Goal: Task Accomplishment & Management: Manage account settings

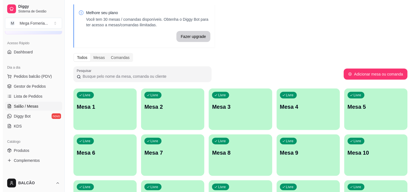
scroll to position [31, 0]
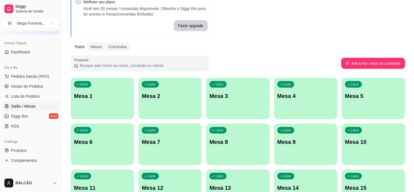
click at [90, 98] on p "Mesa 1" at bounding box center [102, 96] width 57 height 8
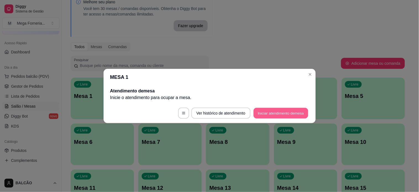
click at [273, 116] on button "Iniciar atendimento de mesa" at bounding box center [281, 113] width 55 height 11
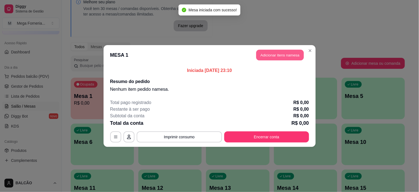
click at [280, 56] on button "Adicionar itens na mesa" at bounding box center [281, 55] width 48 height 11
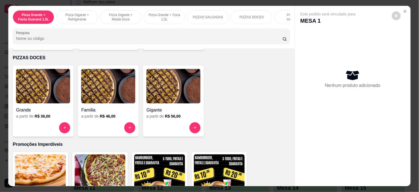
scroll to position [338, 0]
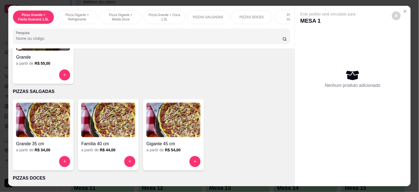
click at [131, 153] on div "a partir de R$ 44,00" at bounding box center [108, 150] width 54 height 6
click at [145, 58] on input "text" at bounding box center [209, 59] width 169 height 9
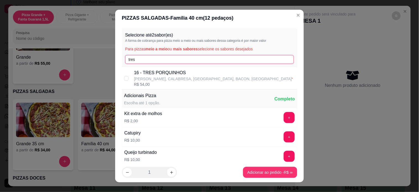
type input "tres"
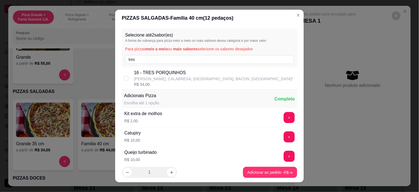
click at [144, 79] on p "[PERSON_NAME], CALABRESA, [GEOGRAPHIC_DATA], BACON, [GEOGRAPHIC_DATA]" at bounding box center [213, 79] width 158 height 6
checkbox input "true"
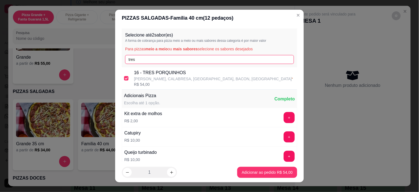
click at [167, 59] on input "tres" at bounding box center [209, 59] width 169 height 9
type input "fr"
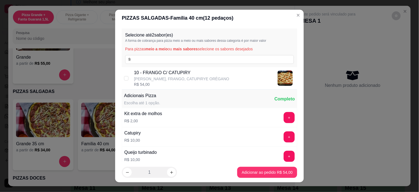
click at [173, 69] on div "10 - FRANGO C/ CATUPIRY MUSSARELA, FRANGO, CATUPIRYE ORÉGANO R$ 54,00" at bounding box center [210, 78] width 176 height 22
checkbox input "true"
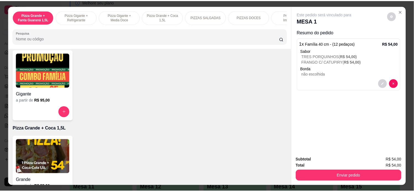
scroll to position [0, 0]
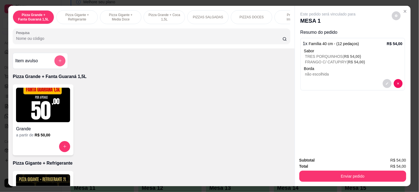
click at [54, 60] on button "add-separate-item" at bounding box center [59, 60] width 11 height 11
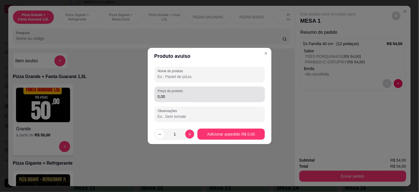
click at [168, 96] on input "0,00" at bounding box center [210, 97] width 104 height 6
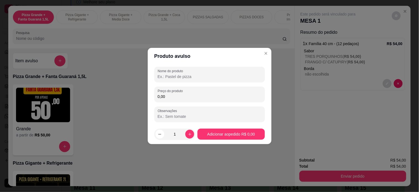
click at [168, 96] on input "0,00" at bounding box center [210, 97] width 104 height 6
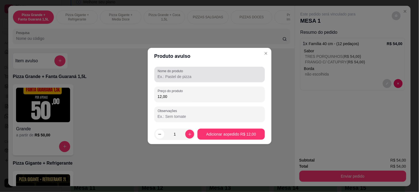
type input "12,00"
click at [170, 81] on div "Nome do produto" at bounding box center [210, 74] width 111 height 15
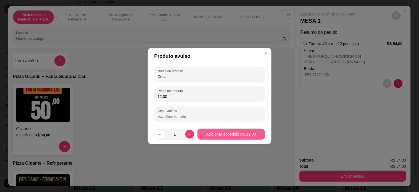
type input "Coca"
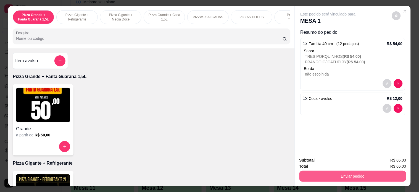
click at [331, 171] on button "Enviar pedido" at bounding box center [353, 176] width 107 height 11
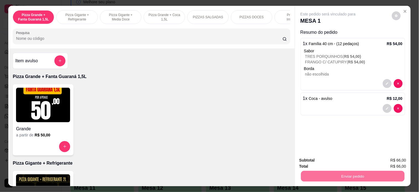
click at [393, 157] on button "Enviar pedido" at bounding box center [391, 160] width 31 height 11
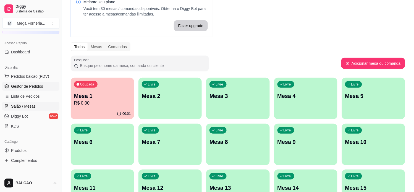
click at [21, 84] on span "Gestor de Pedidos" at bounding box center [27, 87] width 32 height 6
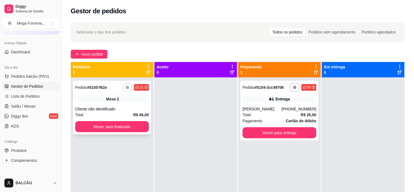
click at [128, 89] on icon "button" at bounding box center [127, 87] width 3 height 3
click at [124, 103] on button "IMPRESSORA" at bounding box center [112, 106] width 40 height 9
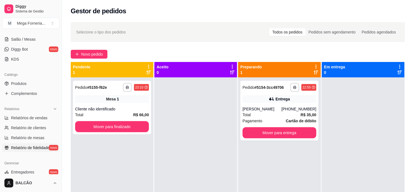
scroll to position [123, 0]
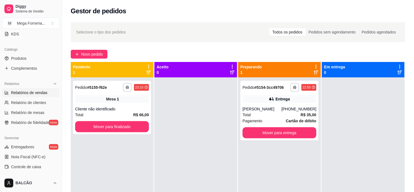
click at [24, 94] on span "Relatórios de vendas" at bounding box center [29, 93] width 36 height 6
select select "ALL"
select select "0"
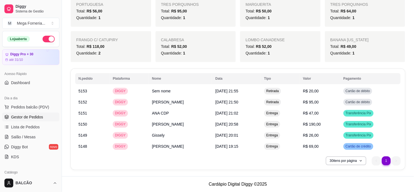
click at [25, 114] on span "Gestor de Pedidos" at bounding box center [27, 117] width 32 height 6
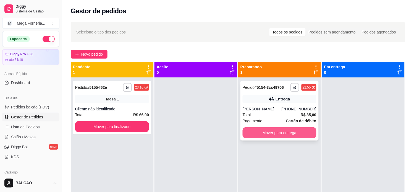
click at [254, 138] on button "Mover para entrega" at bounding box center [280, 132] width 74 height 11
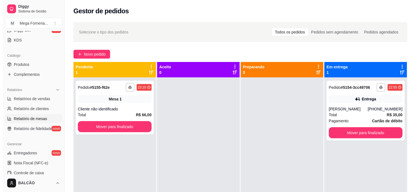
scroll to position [123, 0]
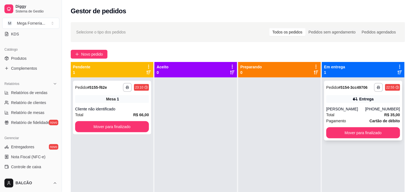
click at [338, 97] on div "Entrega" at bounding box center [364, 99] width 74 height 8
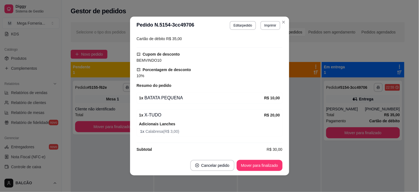
scroll to position [216, 0]
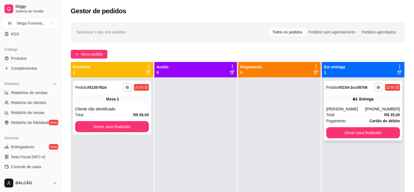
click at [369, 93] on div "**********" at bounding box center [363, 111] width 78 height 60
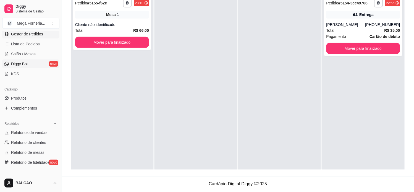
scroll to position [52, 0]
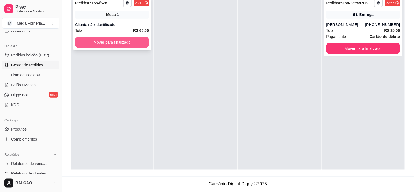
click at [94, 40] on button "Mover para finalizado" at bounding box center [112, 42] width 74 height 11
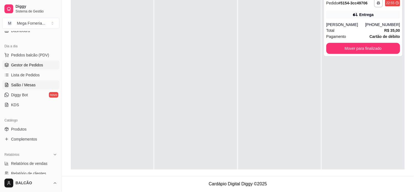
click at [18, 88] on link "Salão / Mesas" at bounding box center [30, 84] width 57 height 9
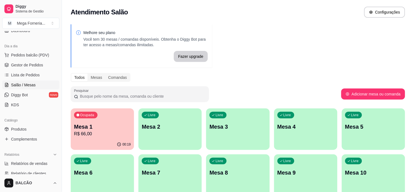
click at [84, 142] on div "00:19" at bounding box center [102, 144] width 63 height 11
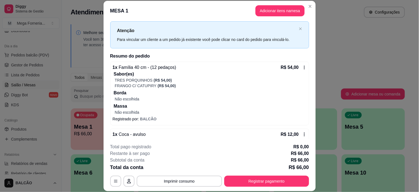
scroll to position [23, 0]
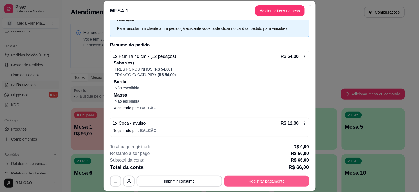
click at [263, 180] on button "Registrar pagamento" at bounding box center [267, 181] width 85 height 11
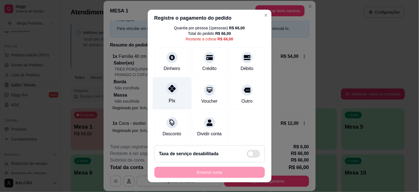
scroll to position [27, 0]
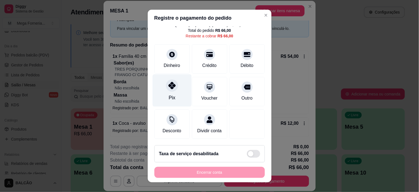
click at [169, 94] on div "Pix" at bounding box center [172, 97] width 7 height 7
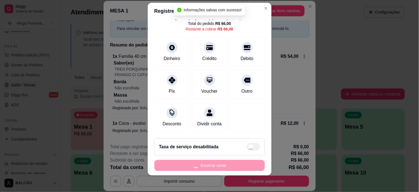
scroll to position [8, 0]
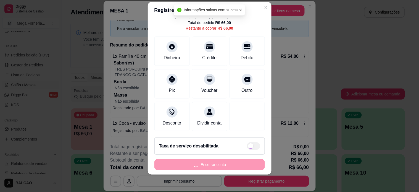
type input "R$ 0,00"
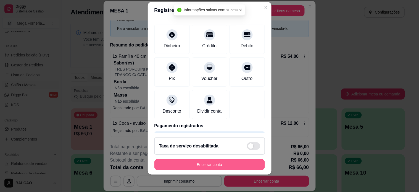
click at [221, 163] on button "Encerrar conta" at bounding box center [210, 164] width 111 height 11
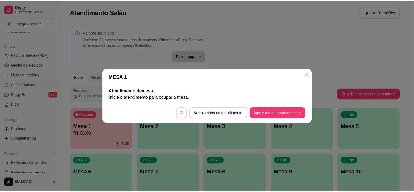
scroll to position [0, 0]
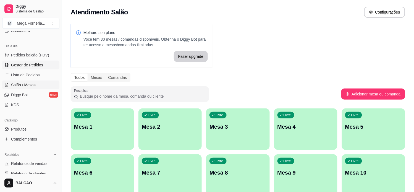
click at [30, 66] on span "Gestor de Pedidos" at bounding box center [27, 65] width 32 height 6
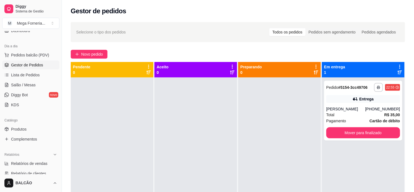
scroll to position [144, 0]
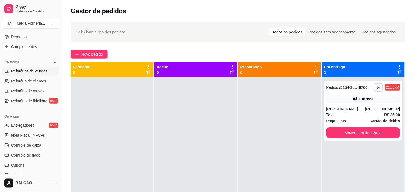
click at [33, 72] on span "Relatórios de vendas" at bounding box center [29, 71] width 36 height 6
select select "ALL"
select select "0"
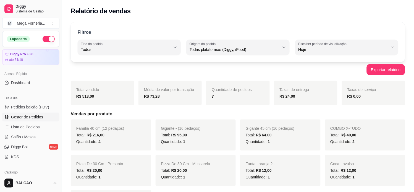
click at [23, 115] on span "Gestor de Pedidos" at bounding box center [27, 117] width 32 height 6
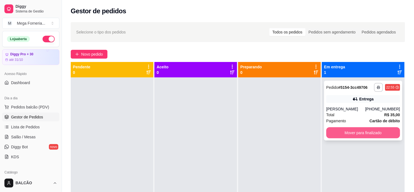
click at [336, 138] on button "Mover para finalizado" at bounding box center [364, 132] width 74 height 11
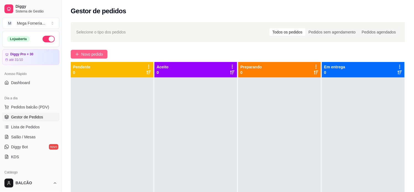
click at [84, 53] on span "Novo pedido" at bounding box center [92, 54] width 22 height 6
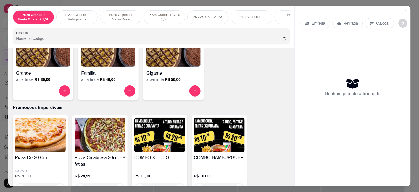
scroll to position [553, 0]
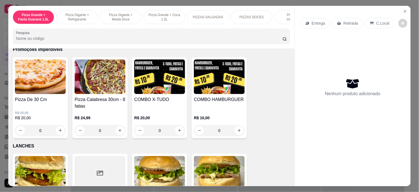
click at [60, 132] on div "0" at bounding box center [40, 130] width 51 height 11
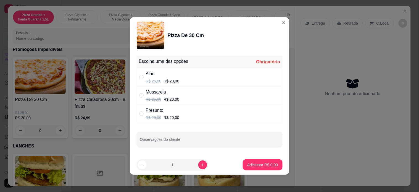
click at [184, 100] on div "Mussarela R$ 25,00 R$ 20,00" at bounding box center [210, 95] width 146 height 18
radio input "true"
click at [262, 166] on p "Adicionar R$ 20,00" at bounding box center [261, 165] width 33 height 6
type input "1"
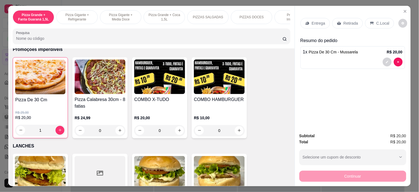
click at [344, 23] on p "Retirada" at bounding box center [351, 23] width 15 height 6
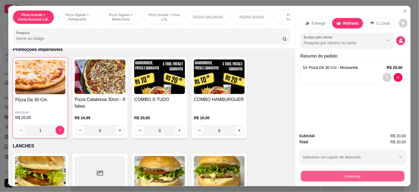
click at [361, 172] on button "Continuar" at bounding box center [353, 176] width 104 height 11
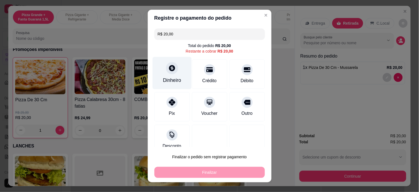
click at [170, 71] on icon at bounding box center [171, 67] width 7 height 7
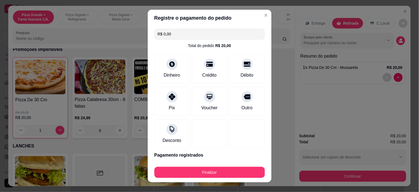
type input "R$ 0,00"
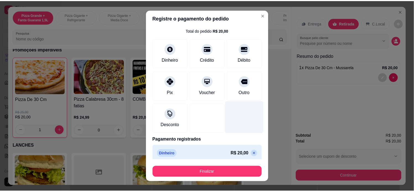
scroll to position [19, 0]
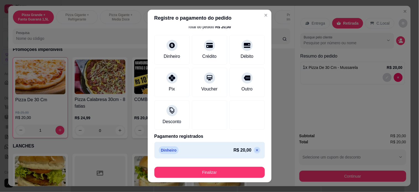
click at [214, 179] on footer "Finalizar" at bounding box center [210, 171] width 124 height 22
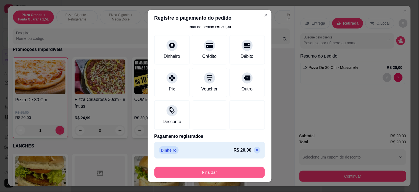
click at [215, 173] on button "Finalizar" at bounding box center [210, 172] width 111 height 11
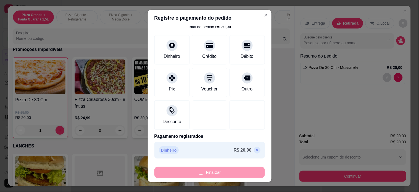
type input "0"
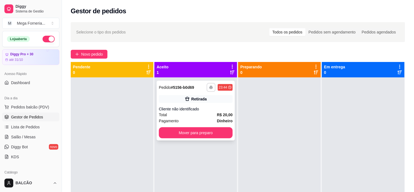
click at [213, 90] on button "button" at bounding box center [211, 87] width 9 height 9
click at [202, 110] on button "IMPRESSORA" at bounding box center [194, 106] width 39 height 9
click at [189, 134] on button "Mover para preparo" at bounding box center [196, 132] width 72 height 11
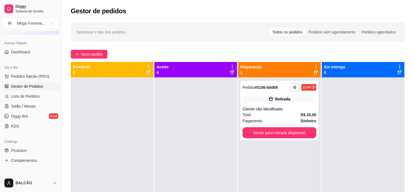
scroll to position [123, 0]
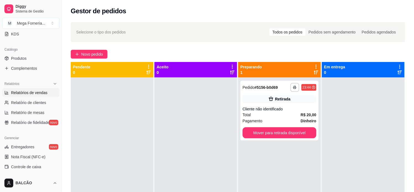
click at [20, 93] on span "Relatórios de vendas" at bounding box center [29, 93] width 36 height 6
select select "ALL"
select select "0"
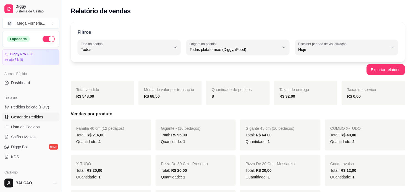
click at [15, 118] on span "Gestor de Pedidos" at bounding box center [27, 117] width 32 height 6
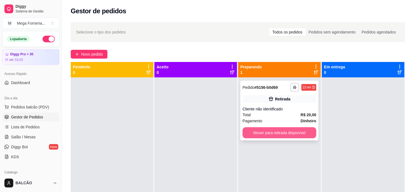
click at [305, 134] on button "Mover para retirada disponível" at bounding box center [280, 132] width 74 height 11
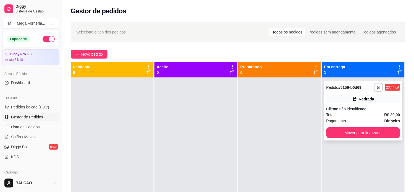
click at [364, 126] on div "**********" at bounding box center [363, 111] width 78 height 60
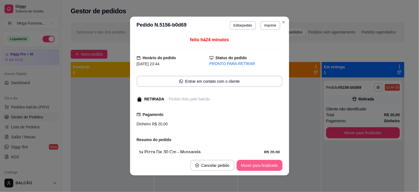
click at [275, 163] on button "Mover para finalizado" at bounding box center [260, 165] width 46 height 11
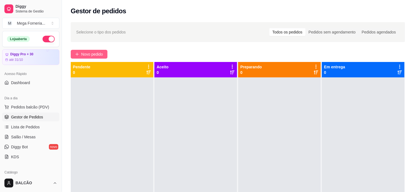
click at [88, 57] on span "Novo pedido" at bounding box center [92, 54] width 22 height 6
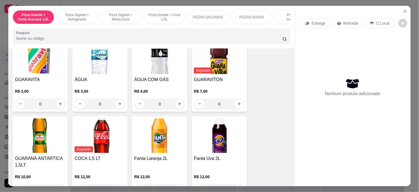
scroll to position [1075, 0]
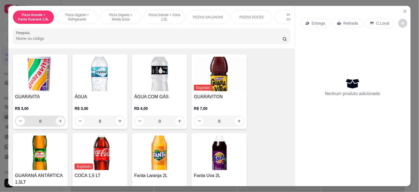
click at [56, 117] on button "increase-product-quantity" at bounding box center [60, 121] width 9 height 9
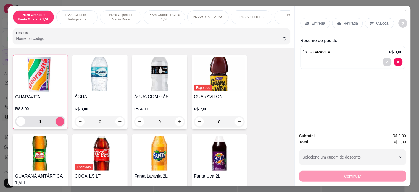
scroll to position [1076, 0]
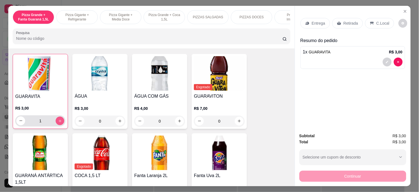
click at [56, 119] on button "increase-product-quantity" at bounding box center [60, 120] width 9 height 9
type input "2"
click at [338, 18] on div "Retirada" at bounding box center [348, 23] width 31 height 11
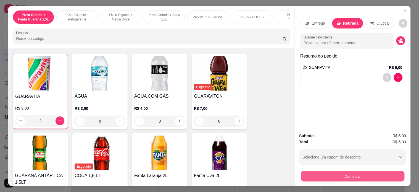
click at [361, 171] on button "Continuar" at bounding box center [353, 176] width 104 height 11
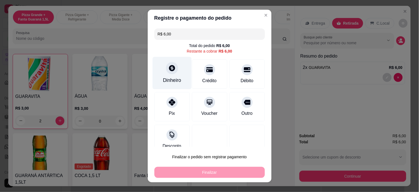
click at [171, 68] on icon at bounding box center [171, 67] width 7 height 7
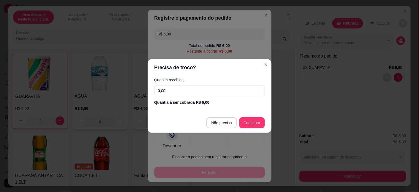
click at [172, 90] on input "0,00" at bounding box center [210, 90] width 111 height 11
type input "0,01"
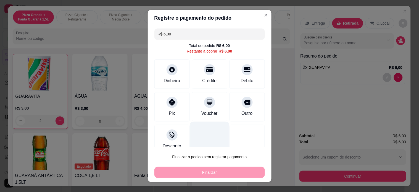
scroll to position [9, 0]
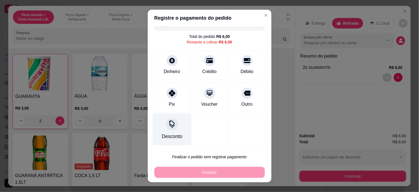
click at [178, 124] on div "Desconto" at bounding box center [172, 129] width 39 height 32
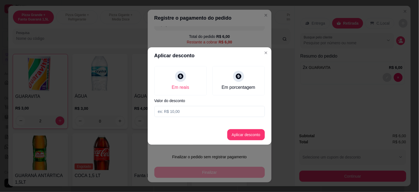
click at [170, 109] on input at bounding box center [210, 111] width 111 height 11
type input "1,00"
click at [259, 137] on button "Aplicar desconto" at bounding box center [247, 134] width 38 height 11
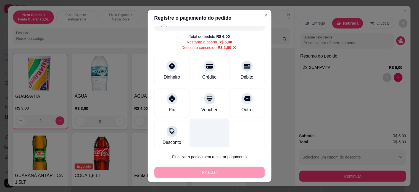
scroll to position [15, 0]
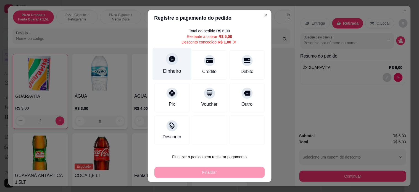
click at [166, 64] on div at bounding box center [172, 59] width 12 height 12
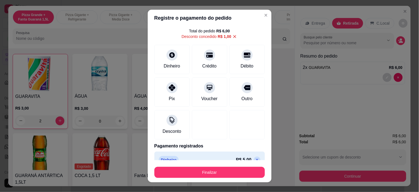
type input "R$ 0,00"
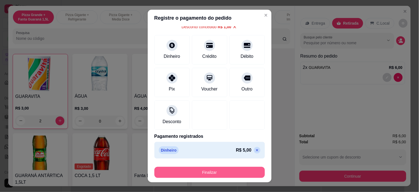
click at [216, 175] on button "Finalizar" at bounding box center [210, 172] width 111 height 11
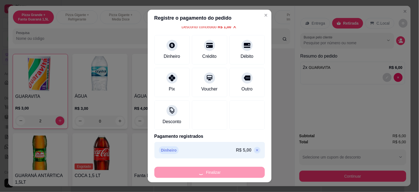
type input "0"
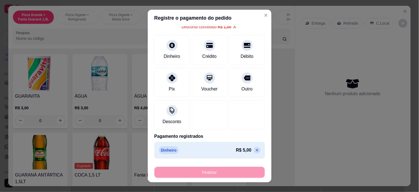
type input "-R$ 6,00"
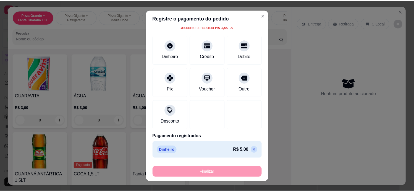
scroll to position [1075, 0]
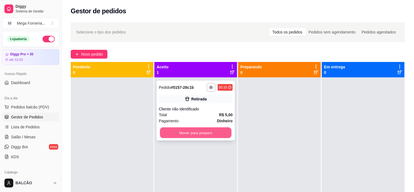
click at [205, 132] on button "Mover para preparo" at bounding box center [196, 132] width 72 height 11
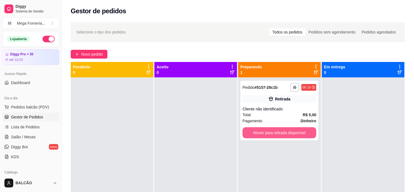
click at [264, 132] on button "Mover para retirada disponível" at bounding box center [280, 132] width 74 height 11
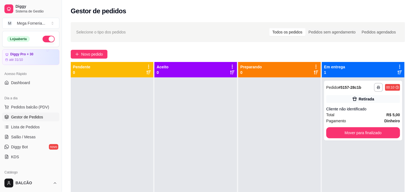
click at [358, 138] on div "**********" at bounding box center [363, 111] width 78 height 60
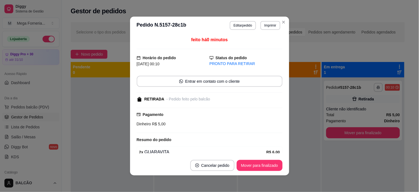
drag, startPoint x: 259, startPoint y: 158, endPoint x: 258, endPoint y: 162, distance: 4.3
click at [259, 161] on footer "Cancelar pedido Mover para finalizado" at bounding box center [209, 165] width 159 height 20
click at [258, 162] on button "Mover para finalizado" at bounding box center [260, 165] width 45 height 11
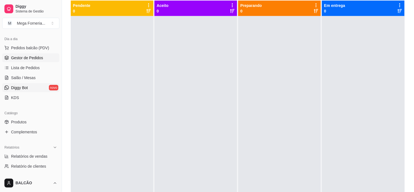
scroll to position [92, 0]
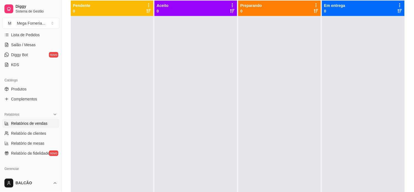
click at [23, 121] on span "Relatórios de vendas" at bounding box center [29, 124] width 36 height 6
select select "ALL"
select select "0"
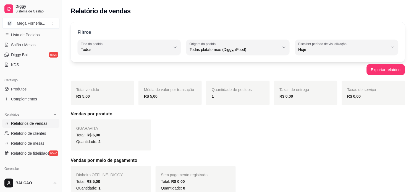
click at [326, 42] on label "Escolher período de visualização" at bounding box center [324, 43] width 50 height 5
click at [317, 73] on span "Ontem" at bounding box center [344, 71] width 85 height 5
type input "1"
select select "1"
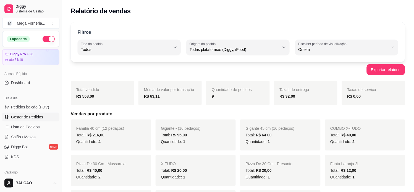
click at [27, 115] on span "Gestor de Pedidos" at bounding box center [27, 117] width 32 height 6
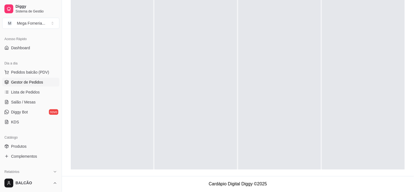
scroll to position [123, 0]
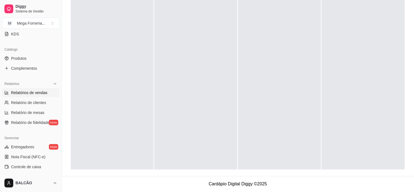
click at [24, 93] on span "Relatórios de vendas" at bounding box center [29, 93] width 36 height 6
select select "ALL"
select select "0"
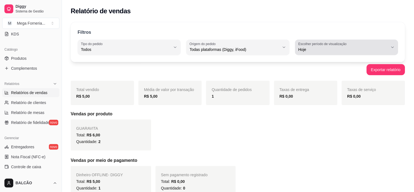
click at [320, 47] on span "Hoje" at bounding box center [344, 50] width 90 height 6
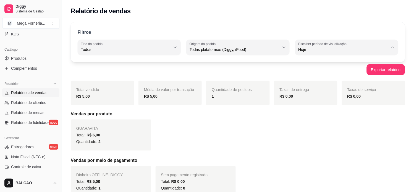
click at [306, 70] on span "Ontem" at bounding box center [344, 71] width 85 height 5
type input "1"
select select "1"
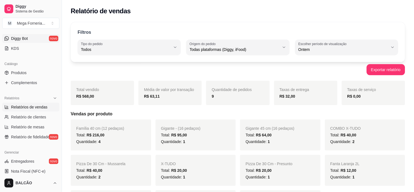
scroll to position [61, 0]
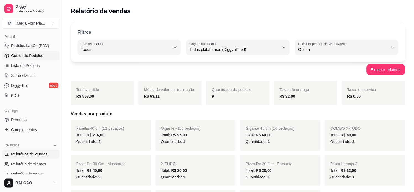
click at [29, 59] on link "Gestor de Pedidos" at bounding box center [30, 55] width 57 height 9
